Goal: Check status: Check status

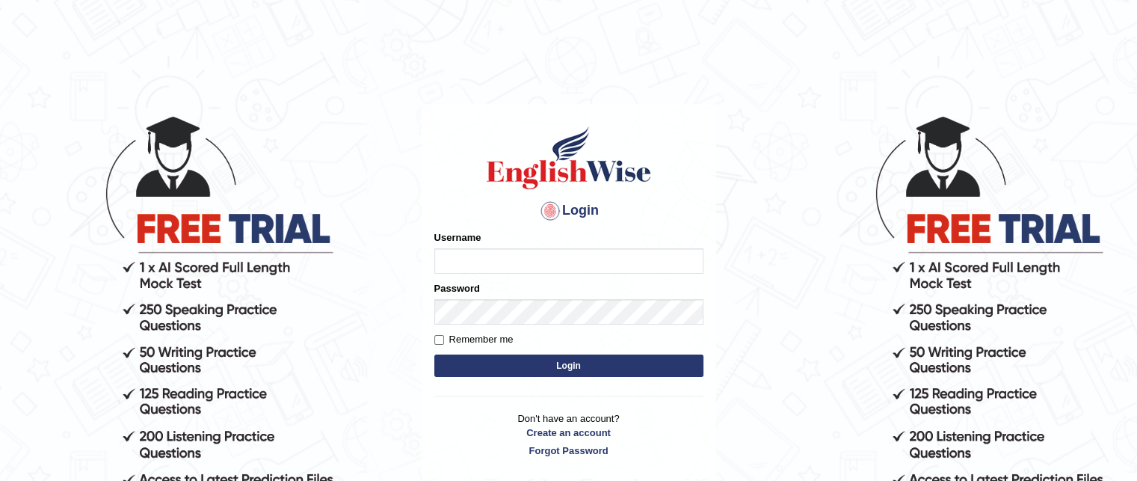
type input "grishmi_parramatta"
click at [541, 362] on button "Login" at bounding box center [568, 365] width 269 height 22
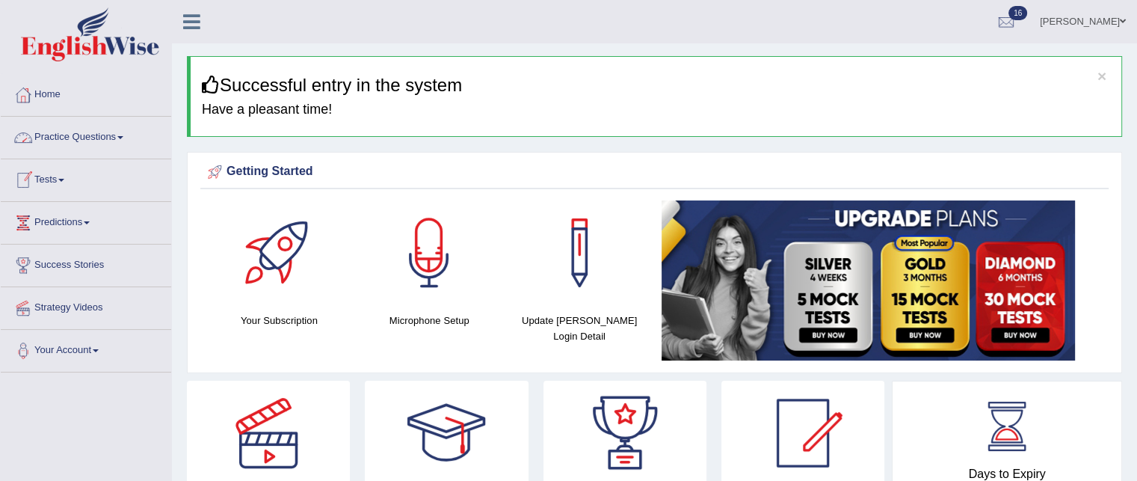
click at [105, 134] on link "Practice Questions" at bounding box center [86, 135] width 170 height 37
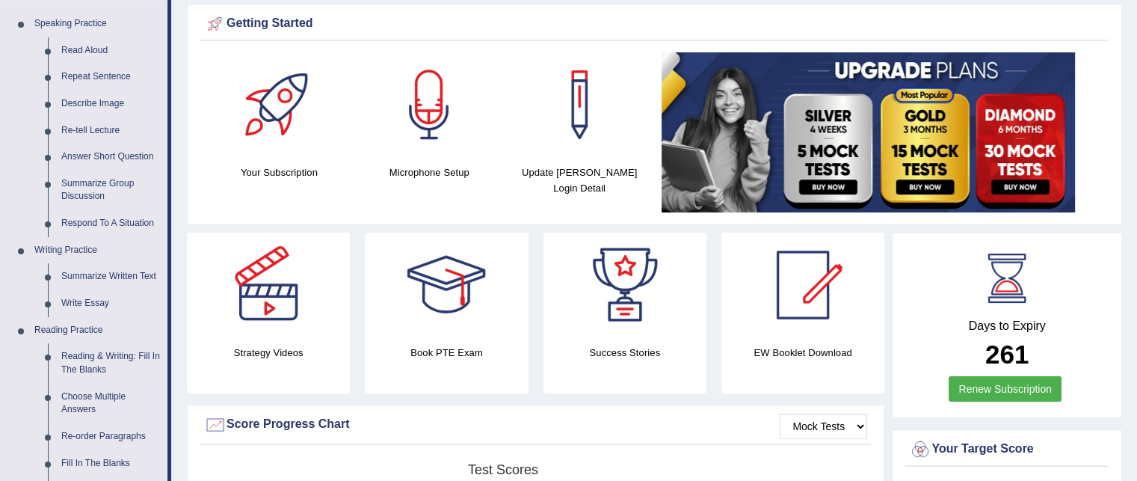
scroll to position [91, 0]
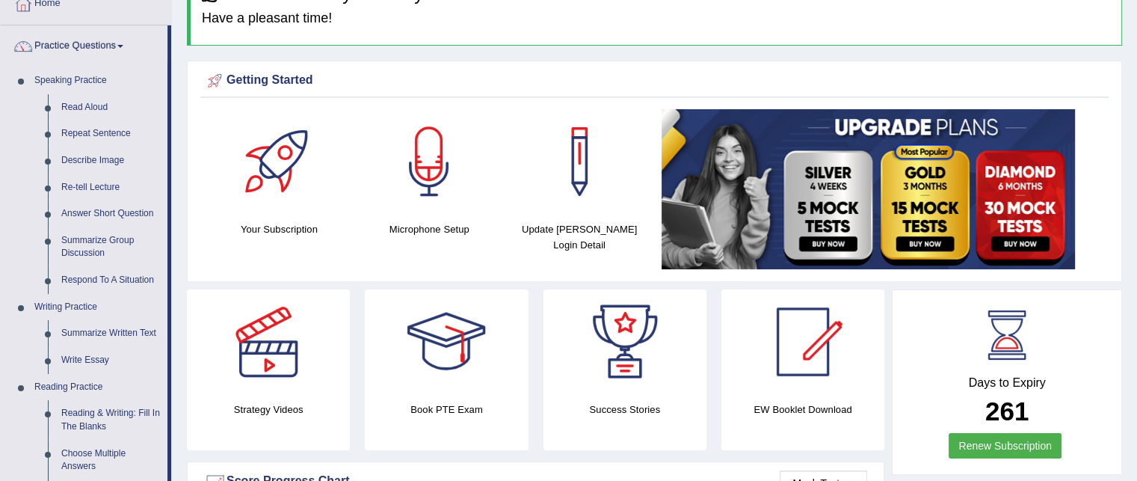
click at [84, 45] on link "Practice Questions" at bounding box center [84, 43] width 167 height 37
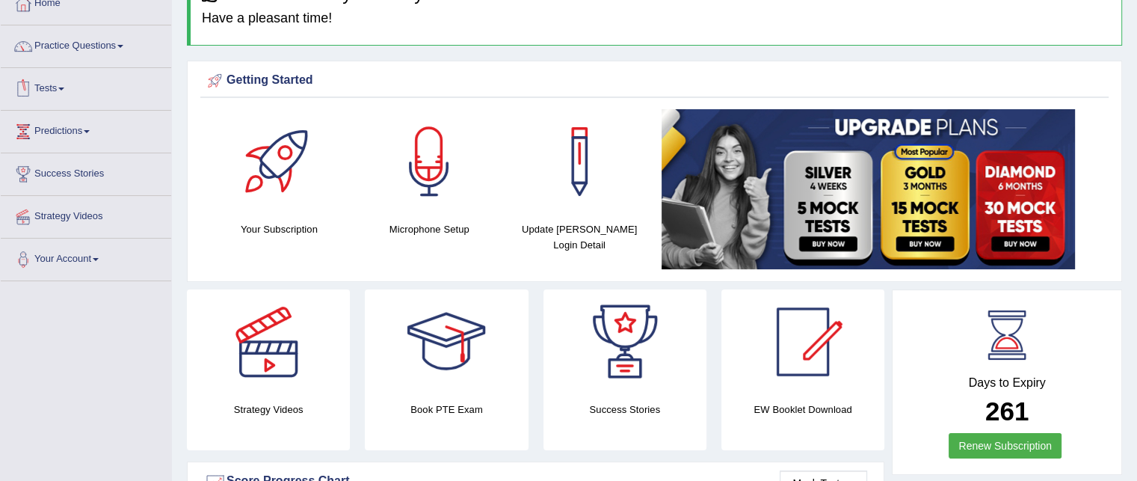
click at [57, 91] on link "Tests" at bounding box center [86, 86] width 170 height 37
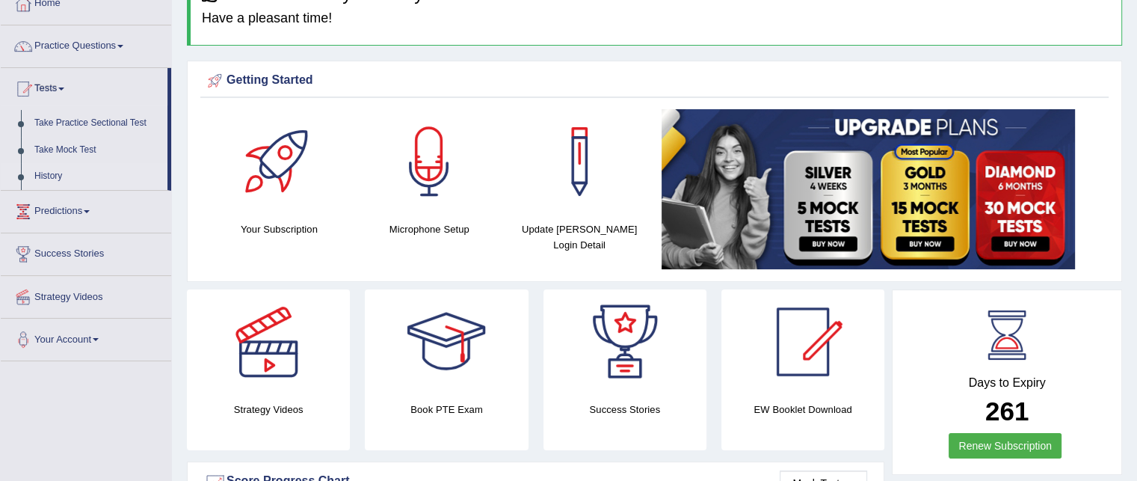
click at [55, 174] on link "History" at bounding box center [98, 176] width 140 height 27
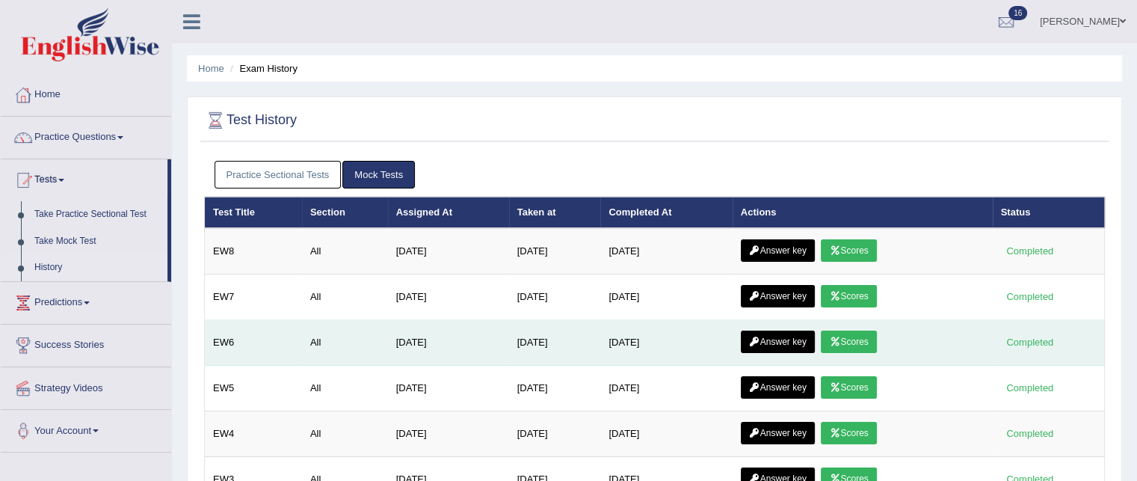
scroll to position [304, 0]
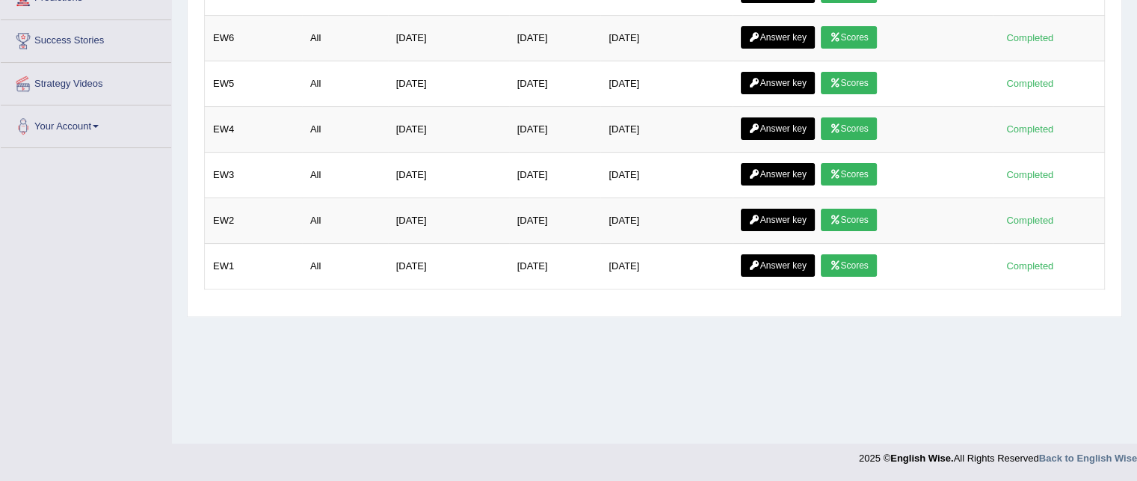
click at [718, 361] on div "Home Exam History Test History Practice Sectional Tests Mock Tests Test Title S…" at bounding box center [654, 69] width 965 height 747
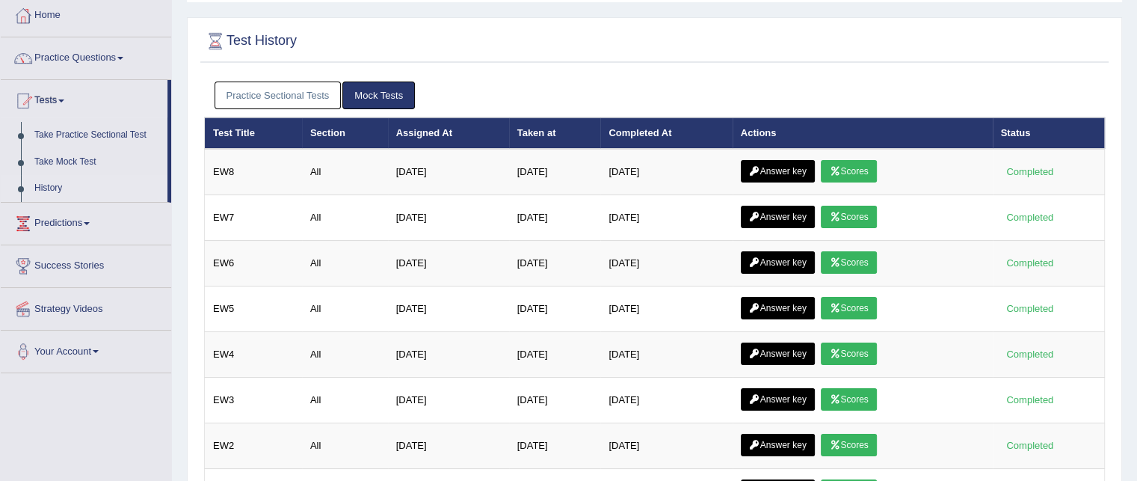
scroll to position [75, 0]
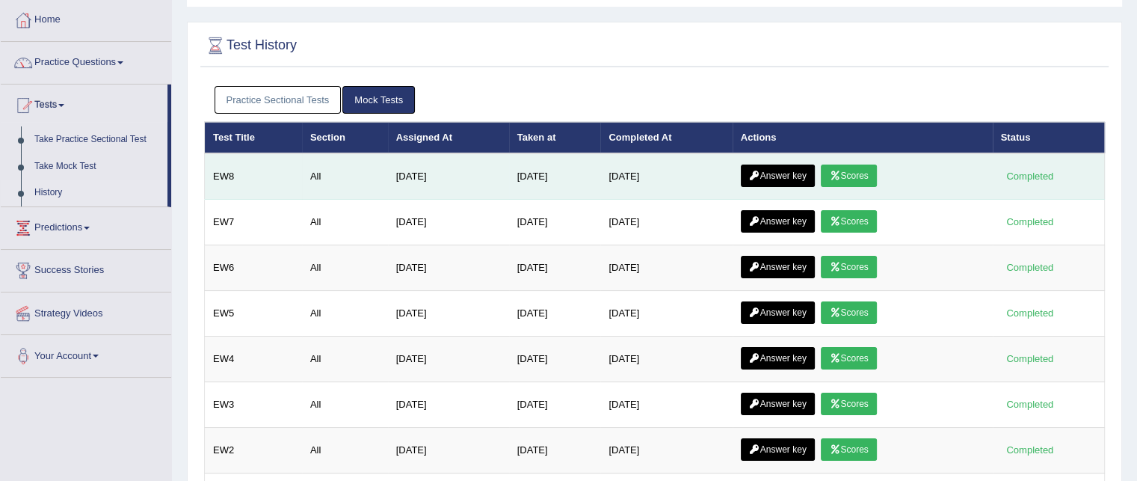
click at [862, 172] on link "Scores" at bounding box center [848, 175] width 55 height 22
click at [789, 169] on link "Answer key" at bounding box center [778, 175] width 74 height 22
click at [857, 170] on link "Scores" at bounding box center [848, 175] width 55 height 22
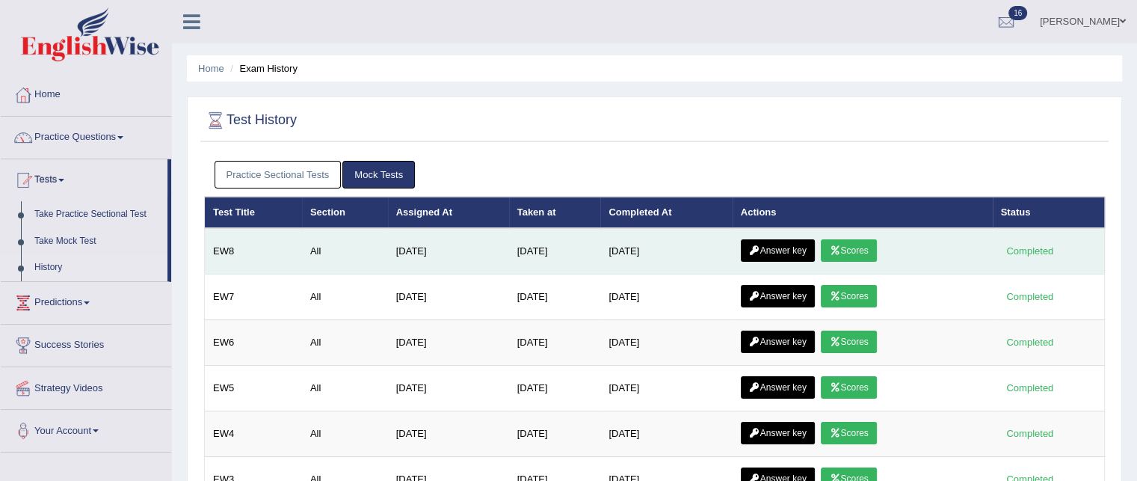
click at [786, 247] on link "Answer key" at bounding box center [778, 250] width 74 height 22
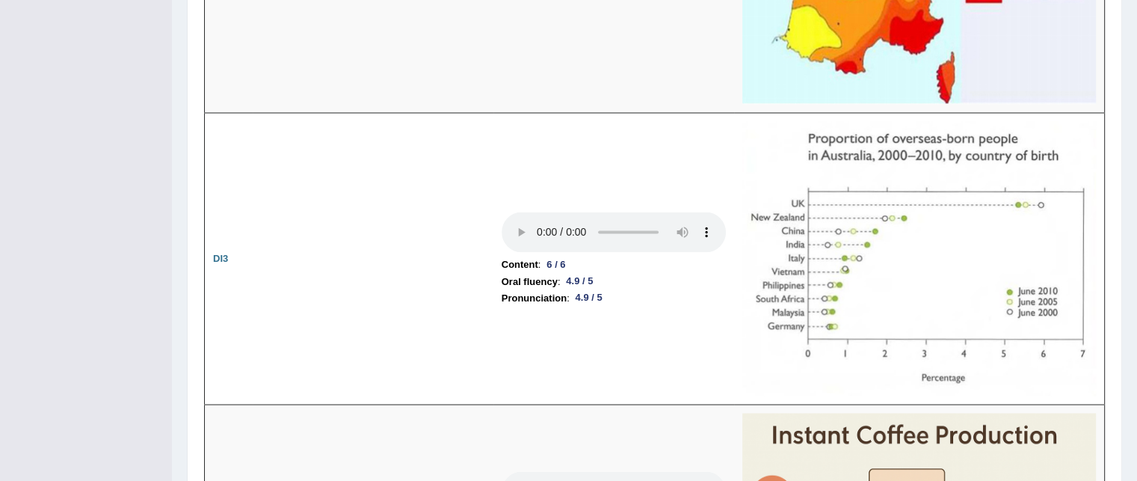
scroll to position [2786, 0]
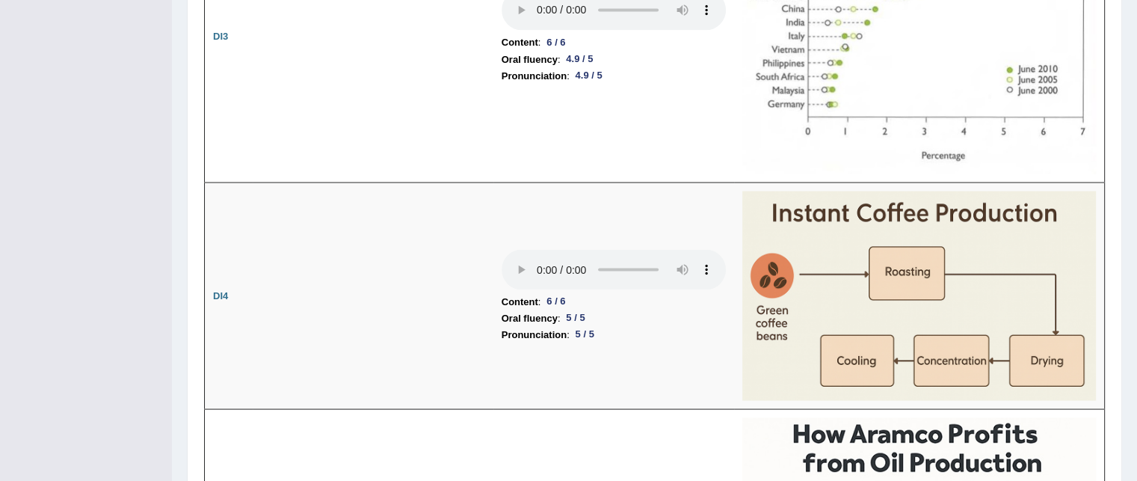
click at [664, 373] on td "Content : 6 / 6 Oral fluency : 5 / 5 Pronunciation : 5 / 5" at bounding box center [613, 295] width 241 height 226
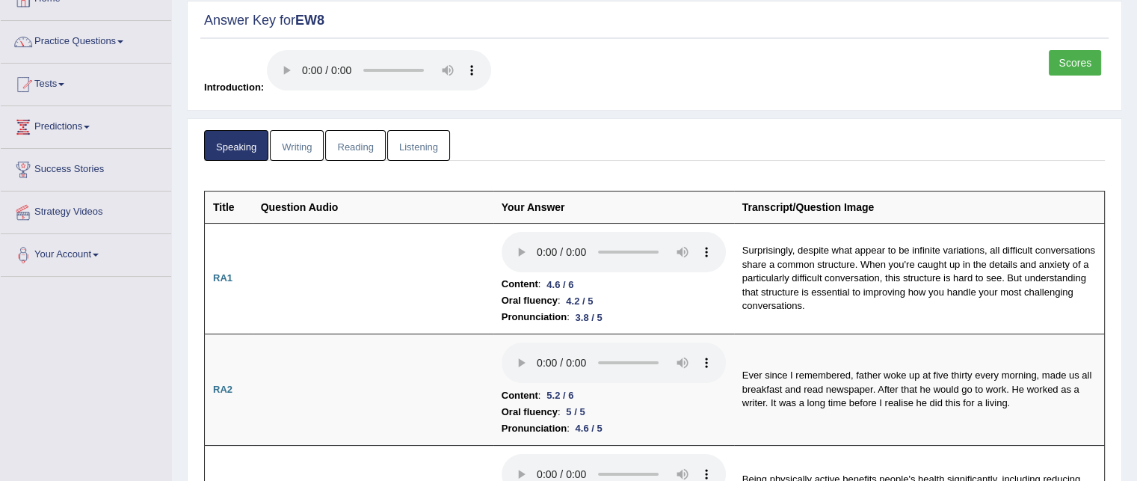
scroll to position [0, 0]
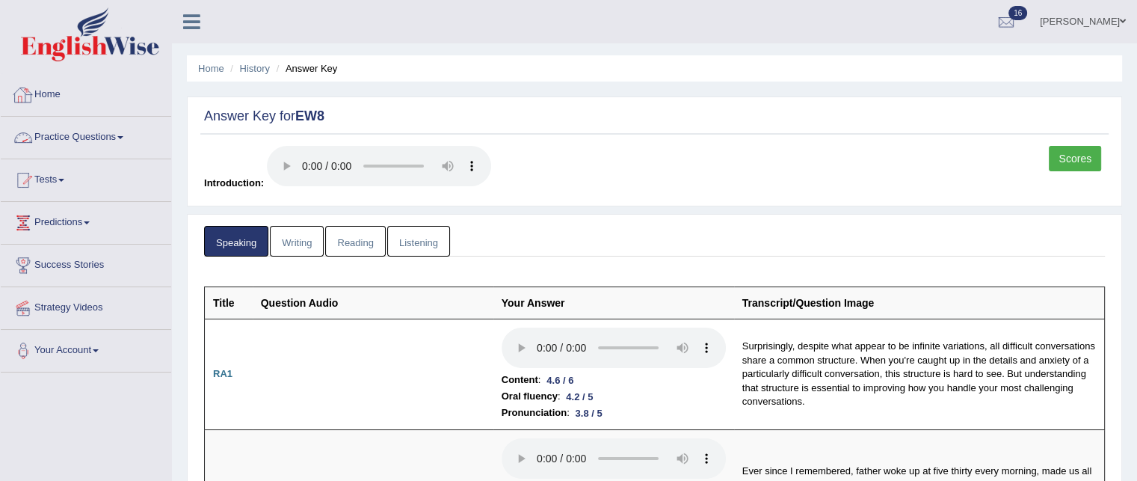
click at [278, 239] on link "Writing" at bounding box center [297, 241] width 54 height 31
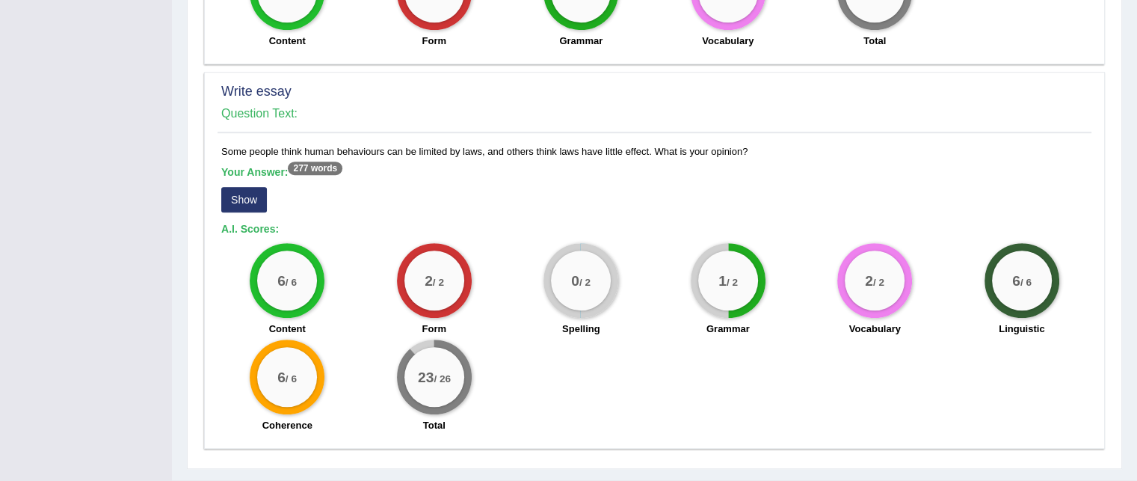
scroll to position [1096, 0]
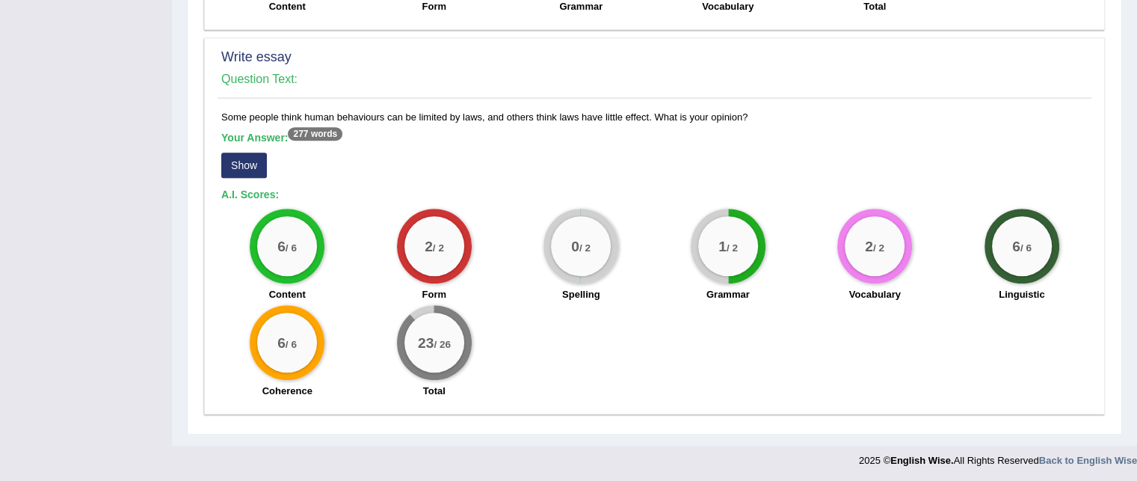
click at [235, 167] on button "Show" at bounding box center [244, 164] width 46 height 25
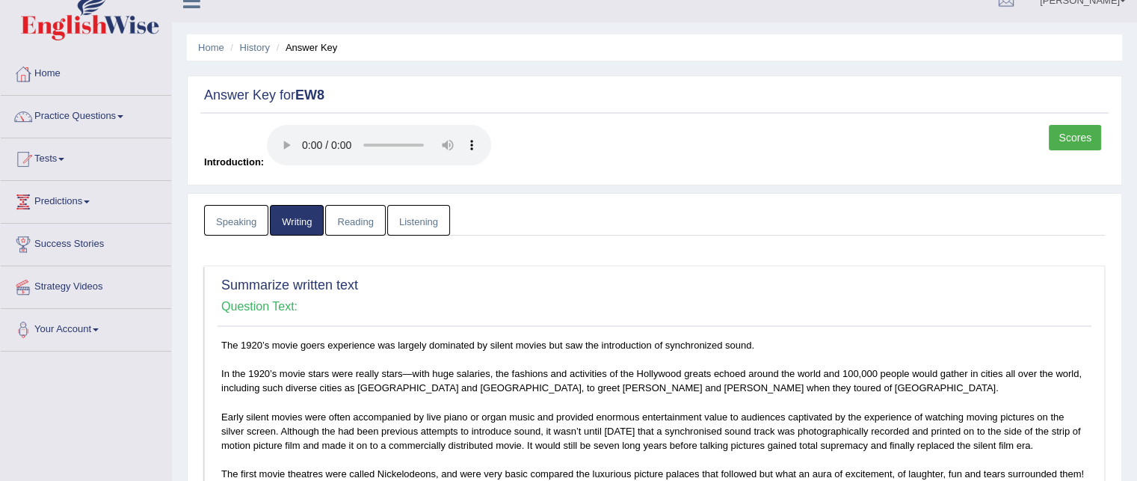
scroll to position [0, 0]
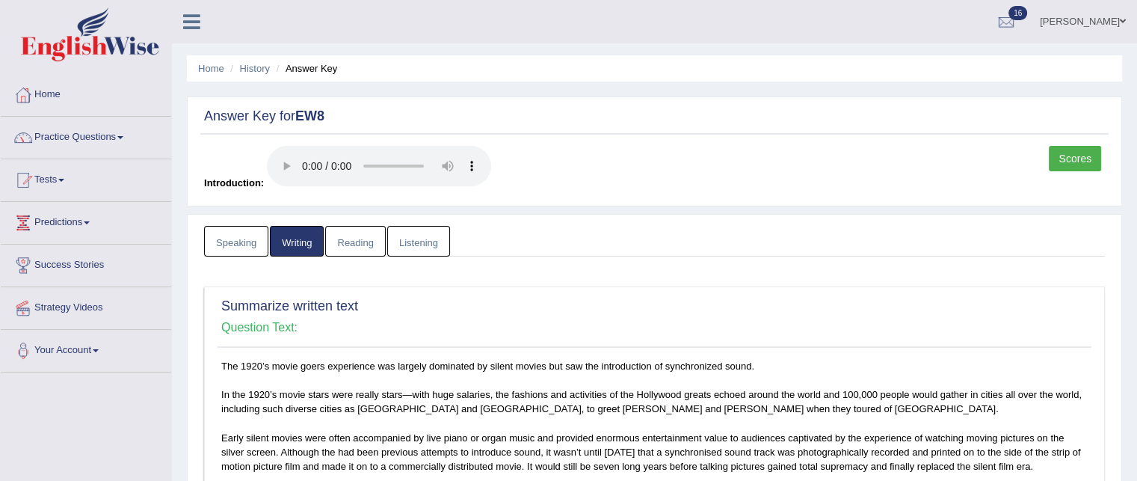
click at [362, 232] on link "Reading" at bounding box center [355, 241] width 60 height 31
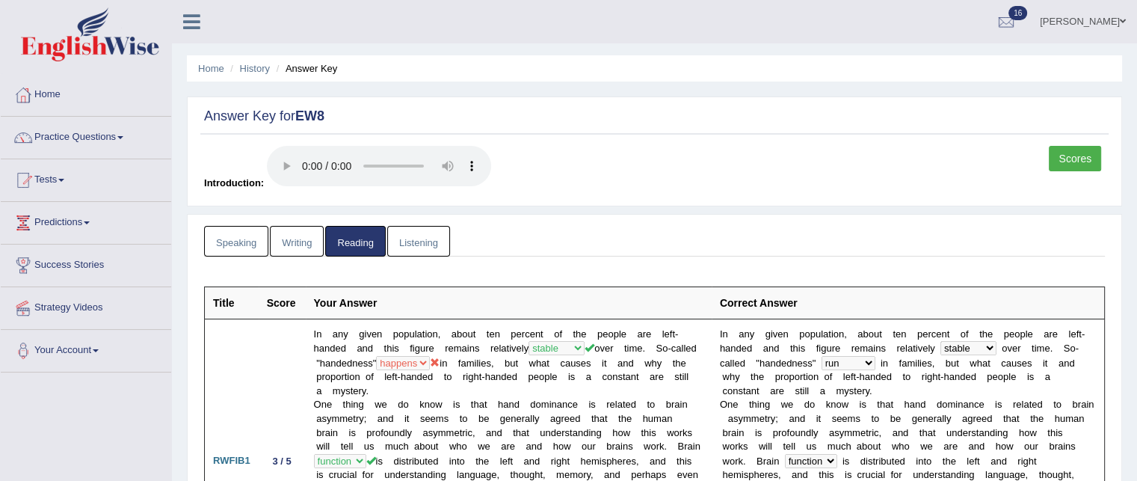
click at [424, 239] on link "Listening" at bounding box center [418, 241] width 63 height 31
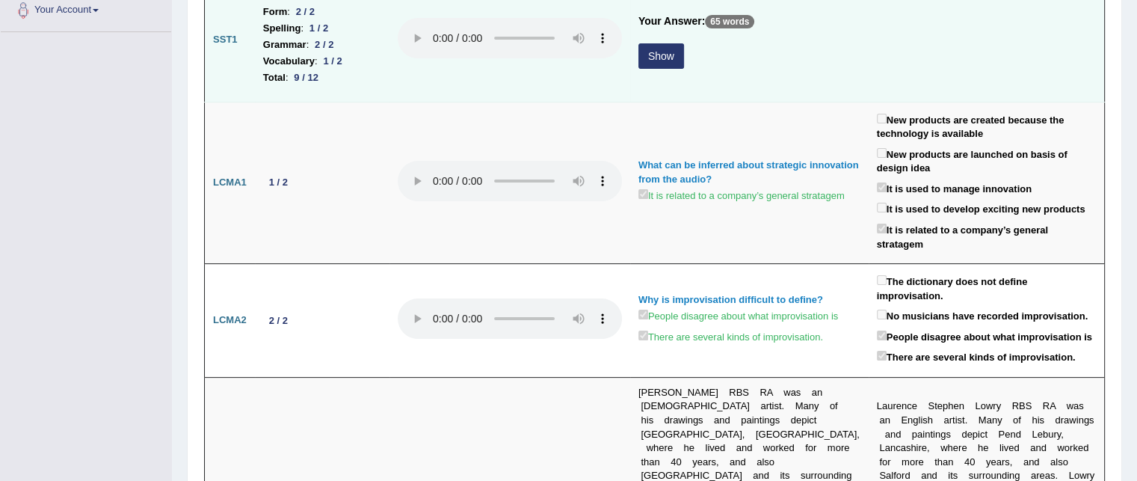
scroll to position [158, 0]
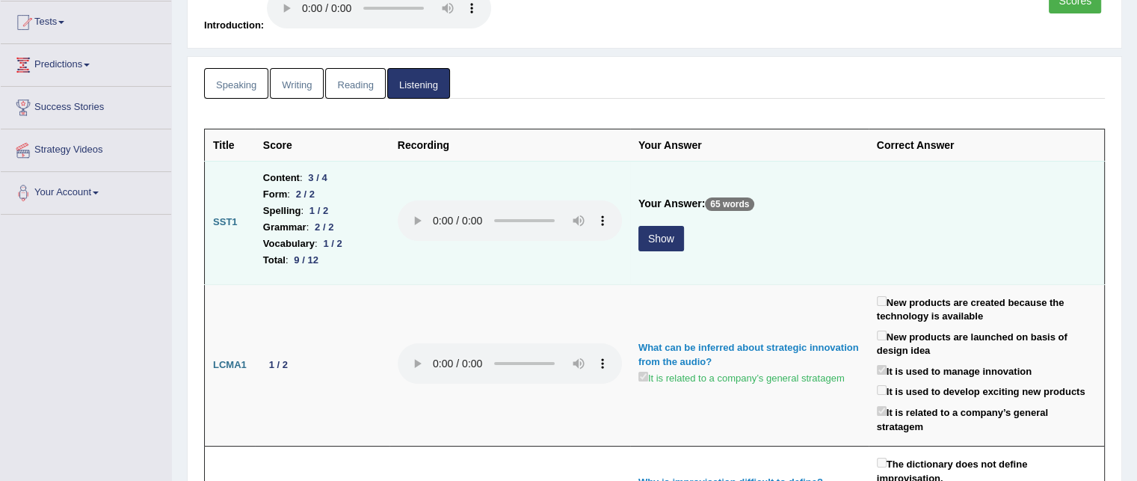
click at [643, 245] on button "Show" at bounding box center [661, 238] width 46 height 25
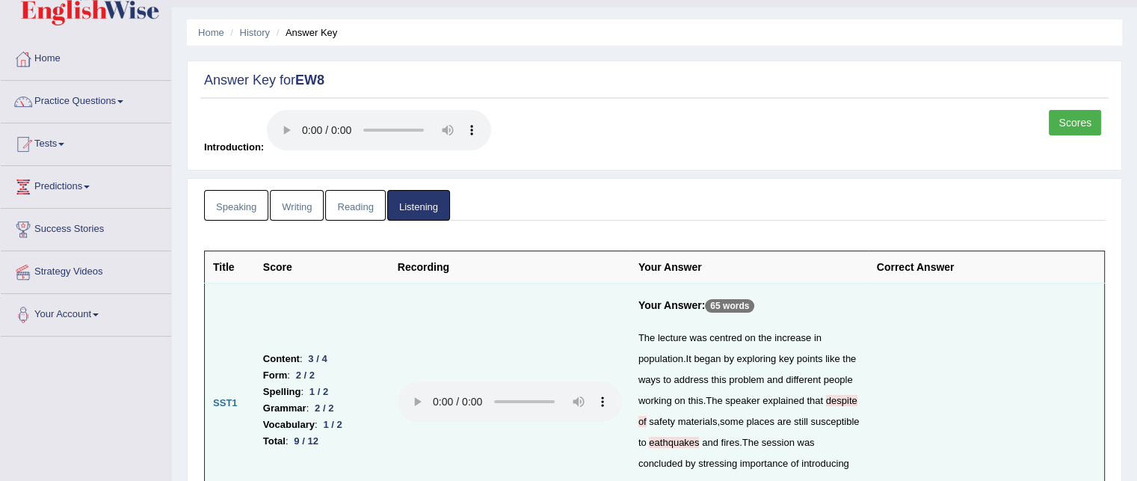
scroll to position [51, 0]
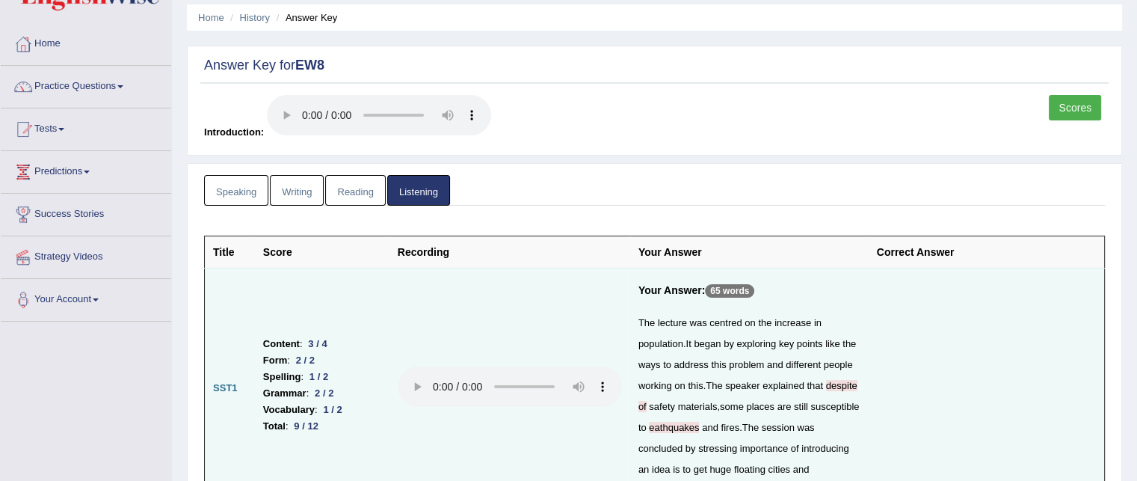
click at [352, 195] on link "Reading" at bounding box center [355, 190] width 60 height 31
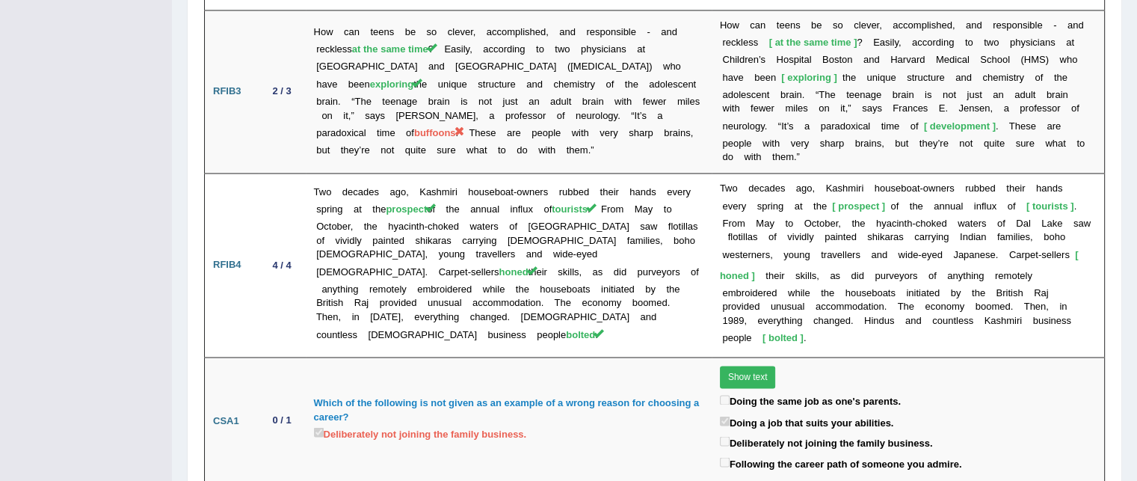
scroll to position [2552, 0]
